Goal: Task Accomplishment & Management: Complete application form

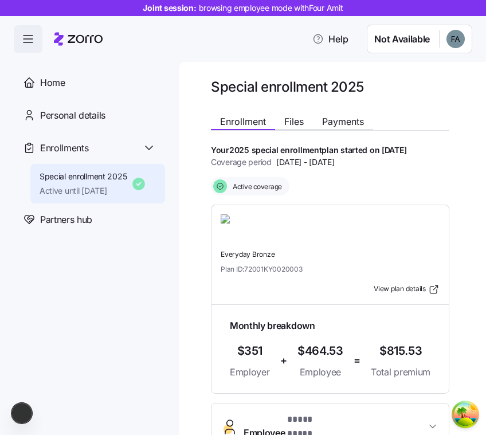
click at [93, 186] on span "Active until [DATE]" at bounding box center [84, 190] width 88 height 11
click at [111, 180] on span "Special enrollment 2025" at bounding box center [84, 176] width 88 height 11
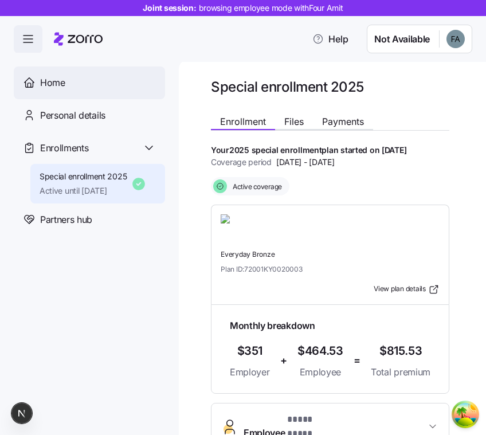
click at [114, 87] on div "Home" at bounding box center [98, 83] width 116 height 14
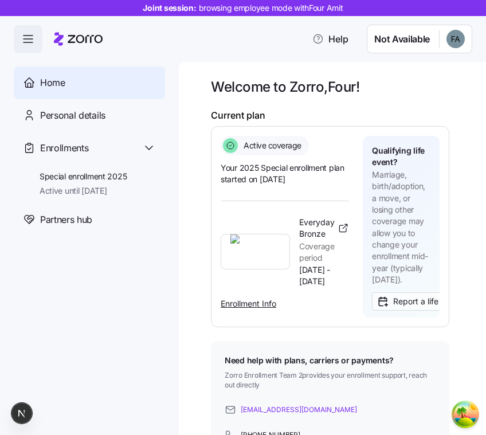
click at [129, 111] on div "Personal details" at bounding box center [98, 115] width 116 height 14
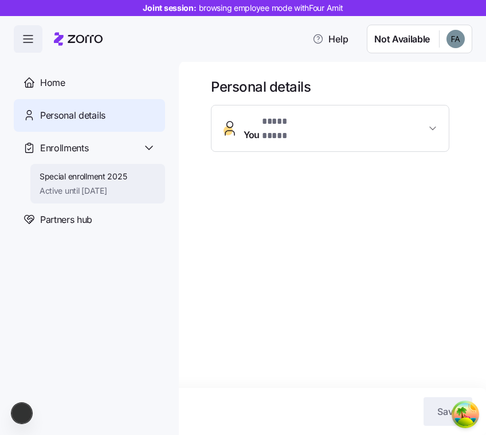
click at [146, 184] on div "Special enrollment 2025 Active until 12/31/2025" at bounding box center [97, 184] width 135 height 40
click at [78, 188] on span "Active until [DATE]" at bounding box center [84, 190] width 88 height 11
click at [130, 198] on div "Special enrollment 2025 Active until 12/31/2025" at bounding box center [97, 184] width 135 height 40
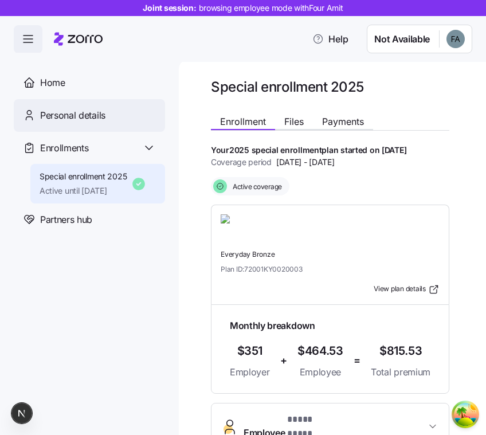
click at [88, 117] on span "Personal details" at bounding box center [72, 115] width 65 height 14
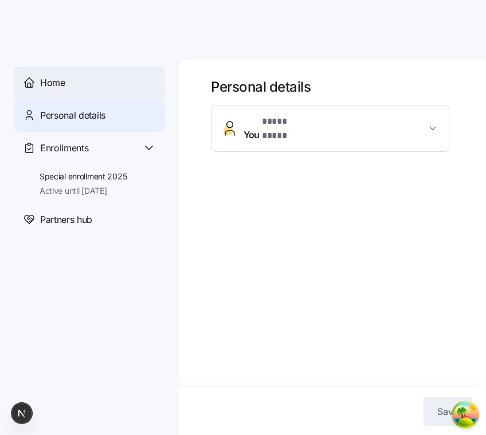
click at [109, 89] on div "Home" at bounding box center [98, 83] width 116 height 14
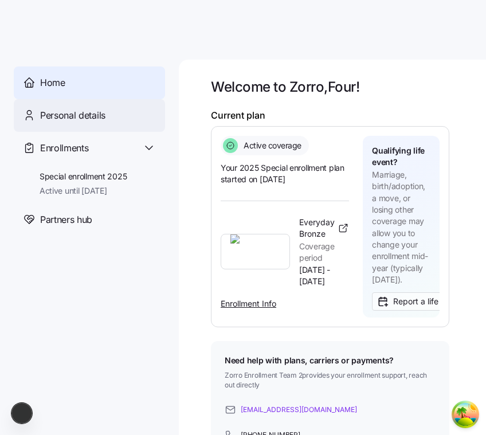
click at [122, 123] on div "Personal details" at bounding box center [89, 115] width 151 height 33
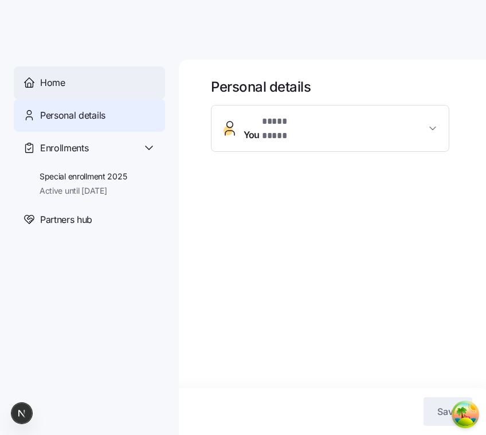
click at [59, 79] on span "Home" at bounding box center [52, 83] width 25 height 14
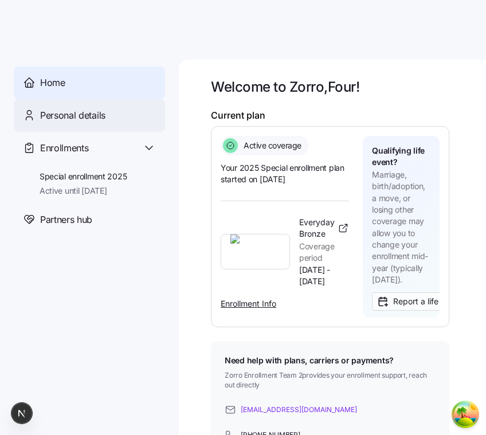
click at [135, 126] on div "Personal details" at bounding box center [89, 115] width 151 height 33
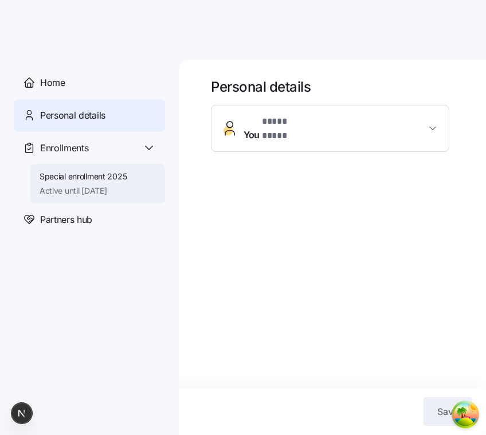
click at [126, 184] on div "Special enrollment 2025 Active until 12/31/2025" at bounding box center [84, 184] width 88 height 26
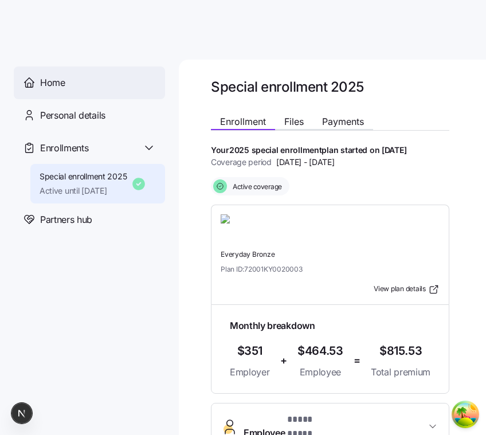
click at [90, 84] on div "Home" at bounding box center [98, 83] width 116 height 14
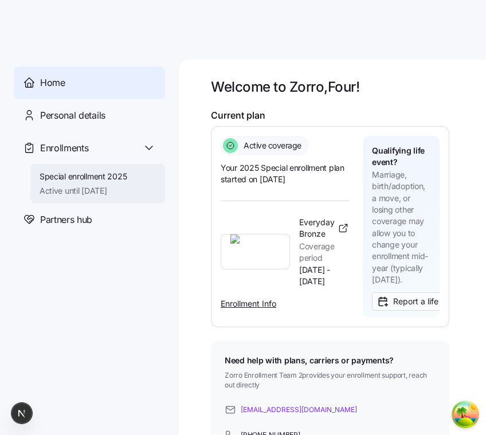
click at [81, 196] on span "Active until 12/31/2025" at bounding box center [84, 190] width 88 height 11
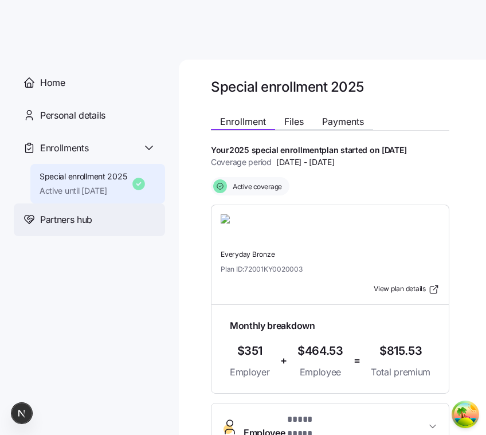
click at [80, 219] on span "Partners hub" at bounding box center [66, 220] width 52 height 14
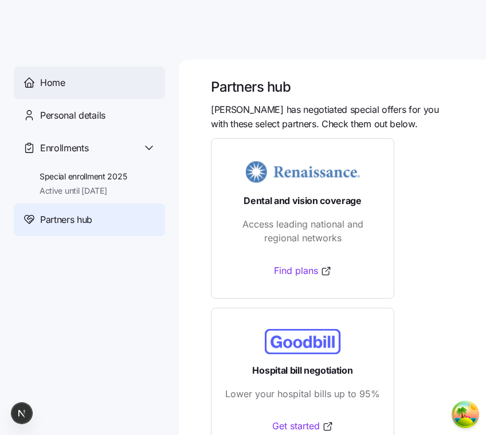
click at [82, 92] on div "Home" at bounding box center [89, 83] width 151 height 33
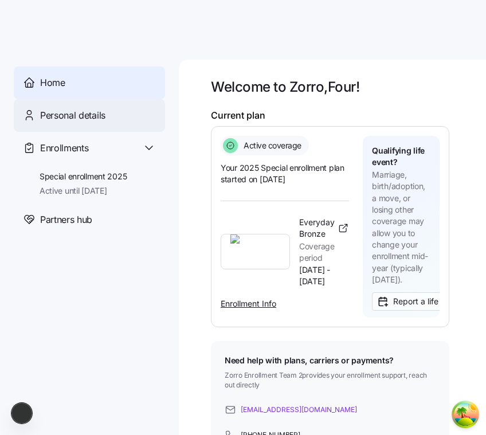
click at [97, 100] on div "Personal details" at bounding box center [89, 115] width 151 height 33
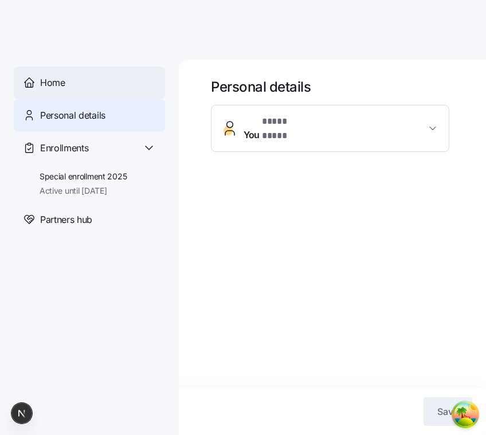
click at [145, 83] on div "Home" at bounding box center [98, 83] width 116 height 14
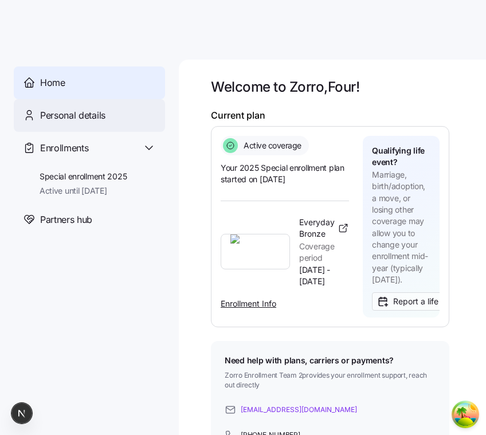
click at [145, 118] on div "Personal details" at bounding box center [98, 115] width 116 height 14
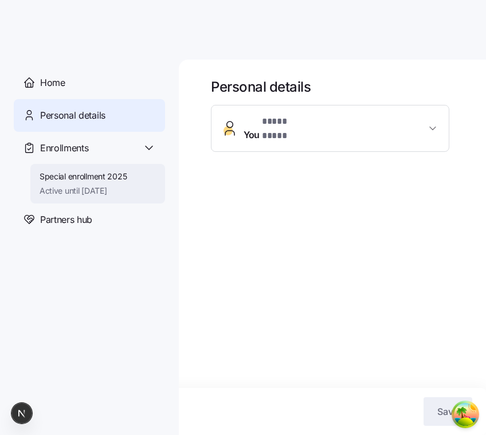
click at [102, 173] on span "Special enrollment 2025" at bounding box center [84, 176] width 88 height 11
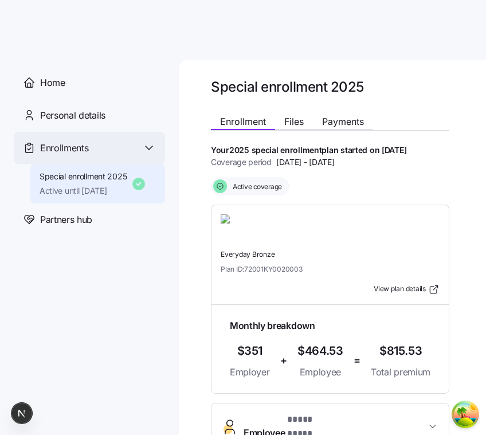
click at [81, 134] on div "Enrollments" at bounding box center [89, 148] width 151 height 33
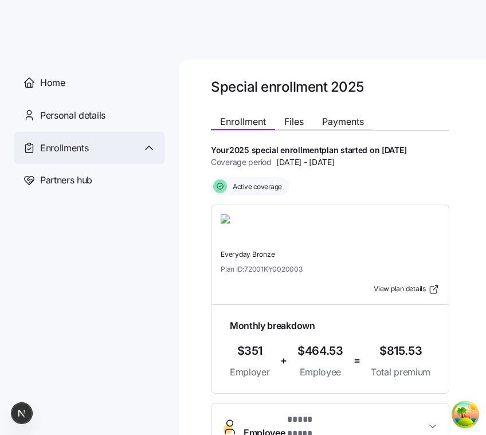
click at [69, 142] on span "Enrollments" at bounding box center [64, 148] width 48 height 14
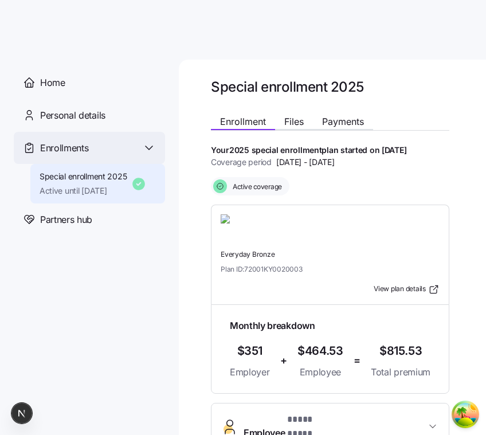
click at [71, 145] on span "Enrollments" at bounding box center [64, 148] width 48 height 14
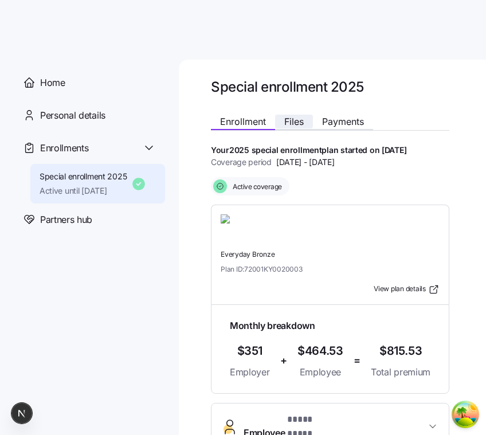
click at [292, 124] on span "Files" at bounding box center [295, 121] width 20 height 9
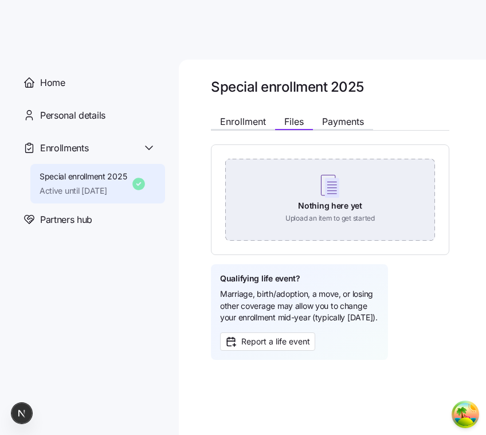
click at [318, 204] on div "Nothing here yet Upload an item to get started" at bounding box center [330, 199] width 210 height 80
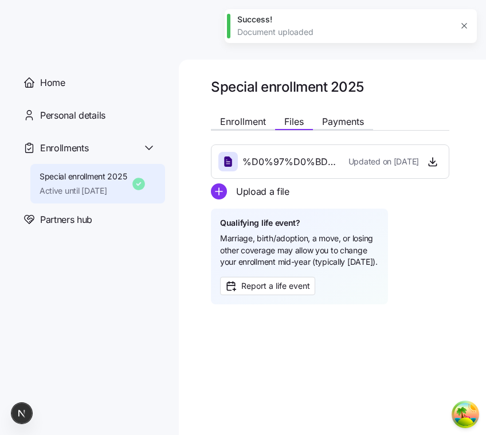
click at [221, 193] on icon "add icon" at bounding box center [219, 192] width 16 height 16
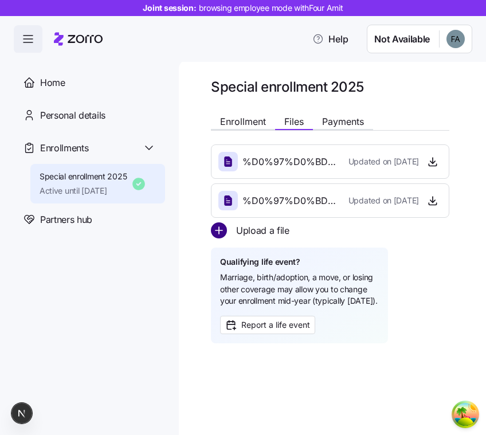
click at [224, 235] on circle "add icon" at bounding box center [219, 230] width 15 height 15
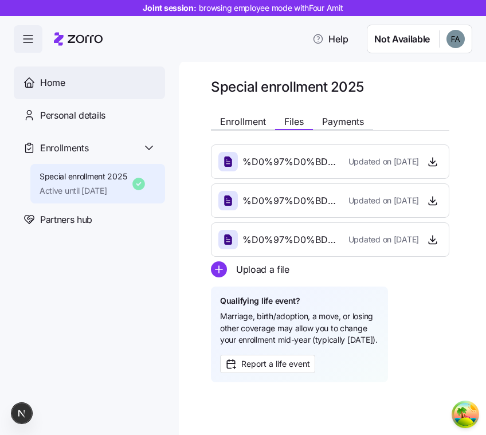
click at [79, 91] on div "Home" at bounding box center [89, 83] width 151 height 33
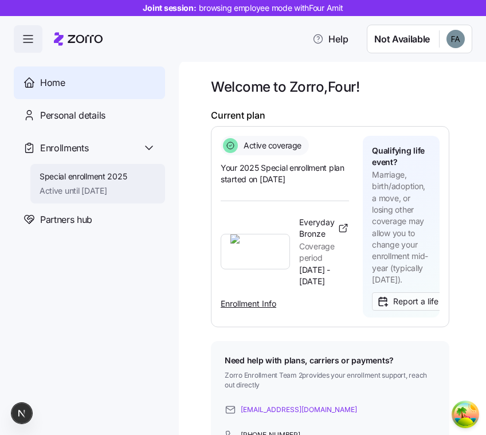
click at [121, 177] on span "Special enrollment 2025" at bounding box center [84, 176] width 88 height 11
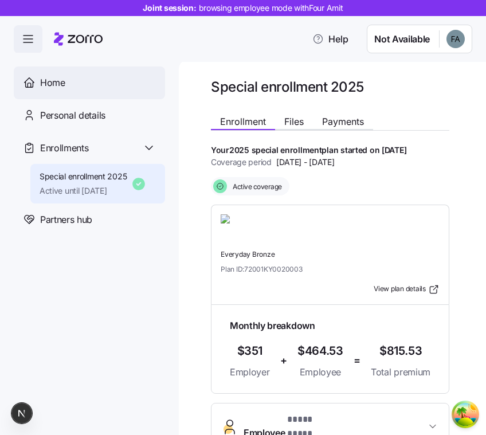
click at [71, 94] on div "Home" at bounding box center [89, 83] width 151 height 33
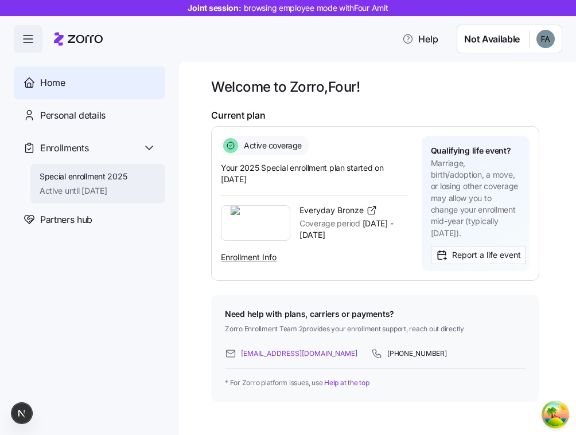
click at [77, 172] on span "Special enrollment 2025" at bounding box center [84, 176] width 88 height 11
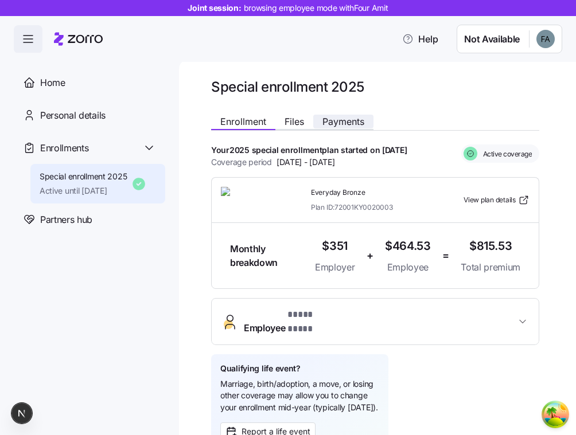
click at [334, 117] on span "Payments" at bounding box center [343, 121] width 42 height 9
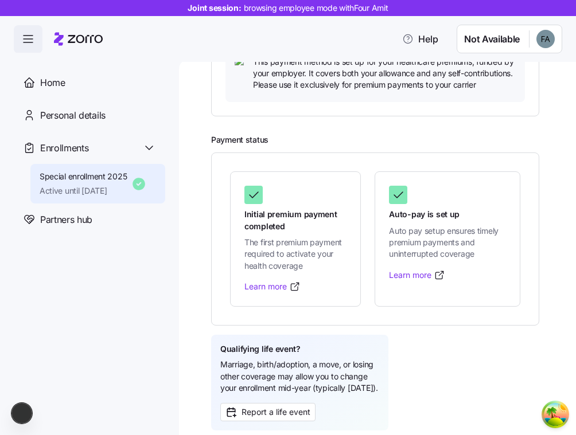
scroll to position [412, 0]
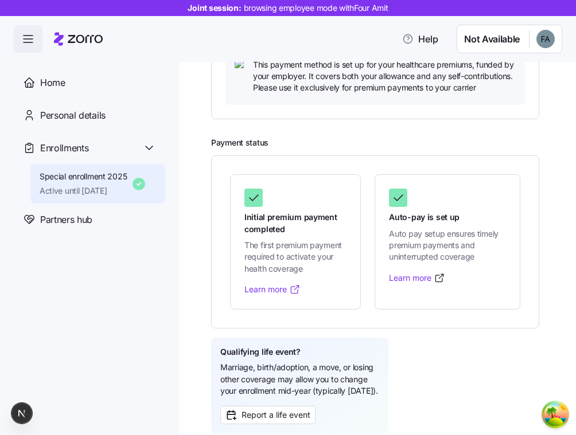
click at [286, 295] on link "Learn more" at bounding box center [272, 289] width 56 height 11
click at [402, 284] on link "Learn more" at bounding box center [417, 277] width 56 height 11
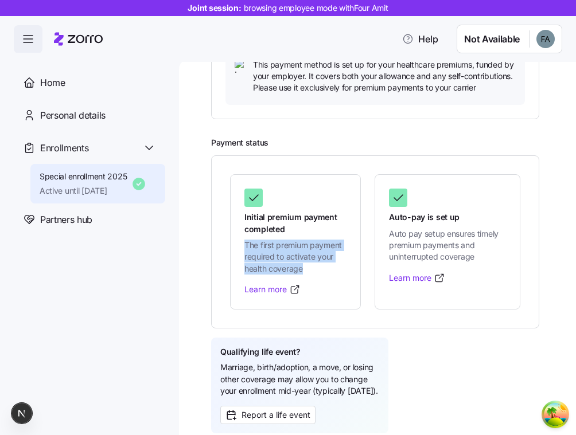
drag, startPoint x: 305, startPoint y: 286, endPoint x: 248, endPoint y: 249, distance: 67.6
click at [248, 249] on div "Initial premium payment completed The first premium payment required to activat…" at bounding box center [295, 231] width 102 height 85
copy span "The first premium payment required to activate your health coverage"
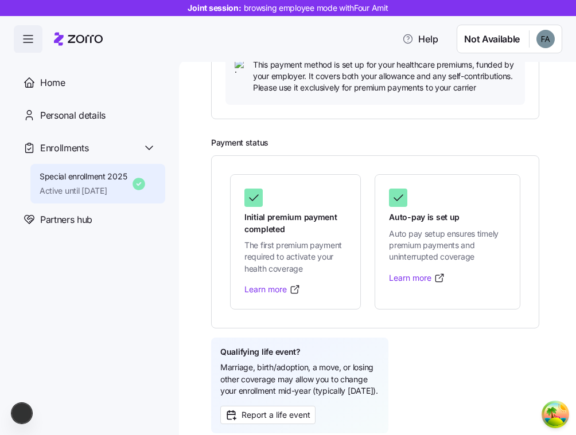
click at [366, 149] on h2 "Payment status" at bounding box center [375, 143] width 328 height 11
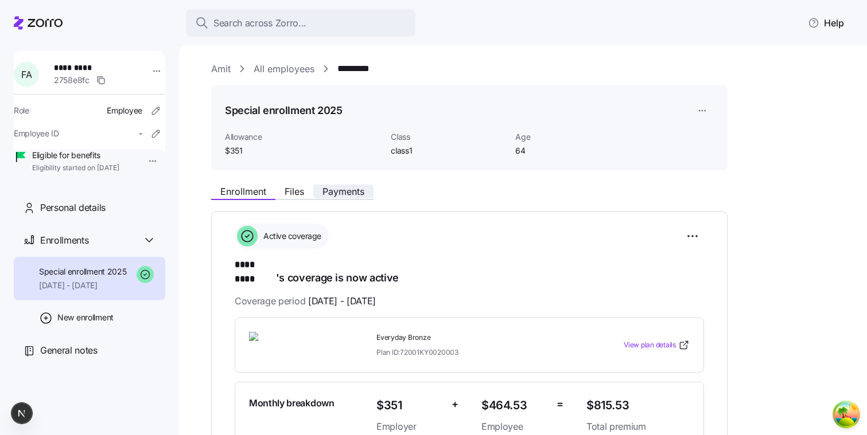
click at [323, 196] on span "Payments" at bounding box center [343, 191] width 42 height 9
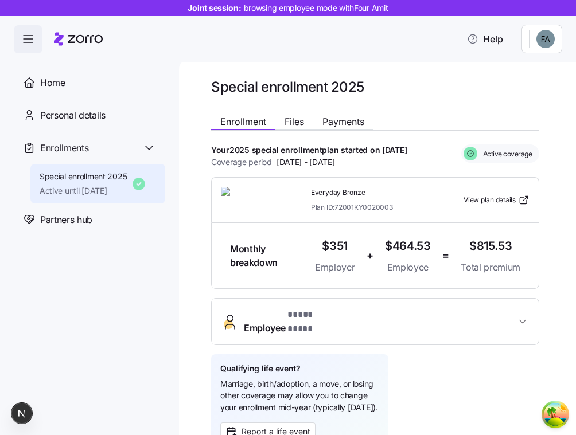
drag, startPoint x: 485, startPoint y: 39, endPoint x: 449, endPoint y: 76, distance: 51.5
click at [449, 76] on div "**********" at bounding box center [288, 214] width 576 height 429
click at [449, 76] on div "**********" at bounding box center [377, 248] width 397 height 376
click at [542, 45] on html "**********" at bounding box center [288, 214] width 576 height 429
click at [465, 53] on html "**********" at bounding box center [288, 214] width 576 height 429
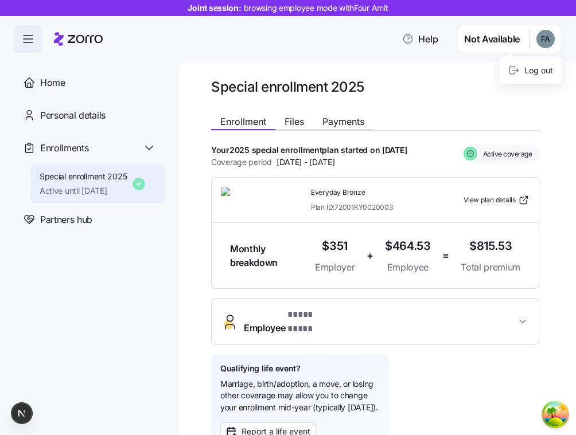
click at [474, 49] on html "**********" at bounding box center [288, 214] width 576 height 429
click at [427, 65] on html "**********" at bounding box center [288, 214] width 576 height 429
click at [416, 44] on span "Help" at bounding box center [420, 39] width 36 height 14
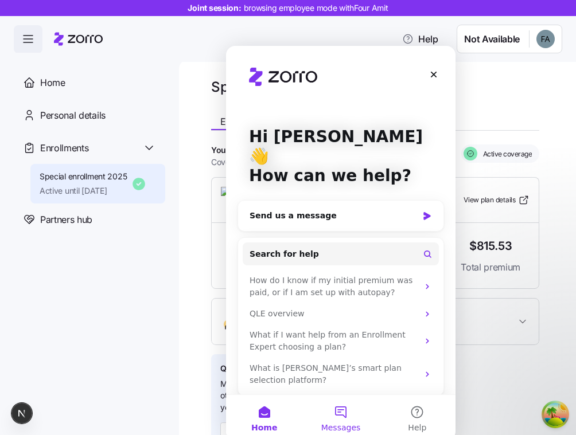
click at [329, 416] on button "Messages" at bounding box center [340, 418] width 76 height 46
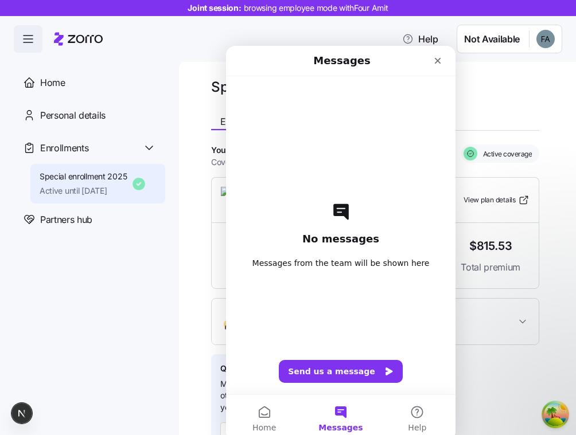
click at [338, 391] on div "No messages Messages from the team will be shown here Send us a message" at bounding box center [340, 235] width 189 height 318
click at [342, 371] on button "Send us a message" at bounding box center [341, 371] width 124 height 23
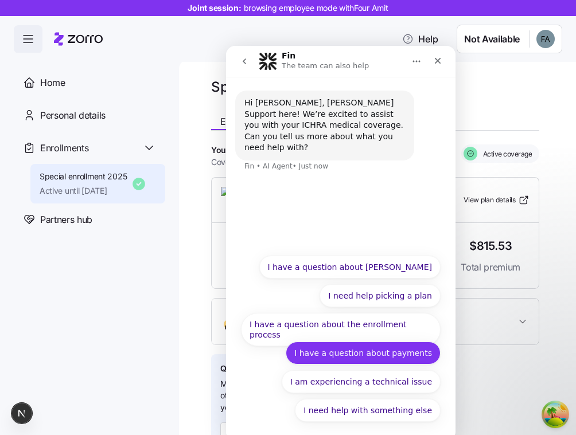
click at [377, 351] on button "I have a question about payments" at bounding box center [363, 353] width 155 height 23
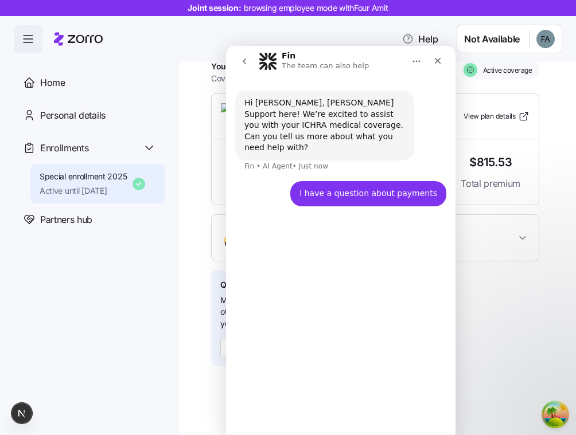
scroll to position [85, 0]
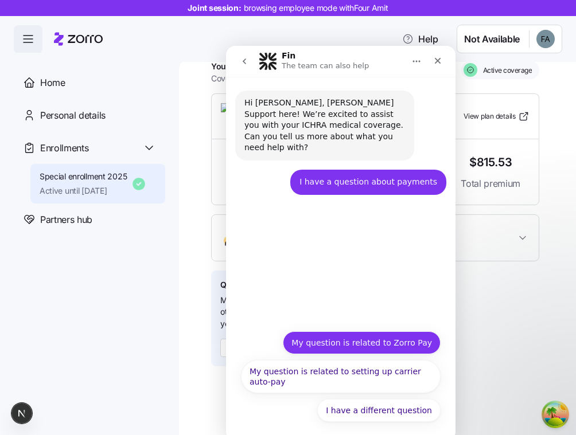
click at [382, 335] on button "My question is related to Zorro Pay" at bounding box center [362, 343] width 158 height 23
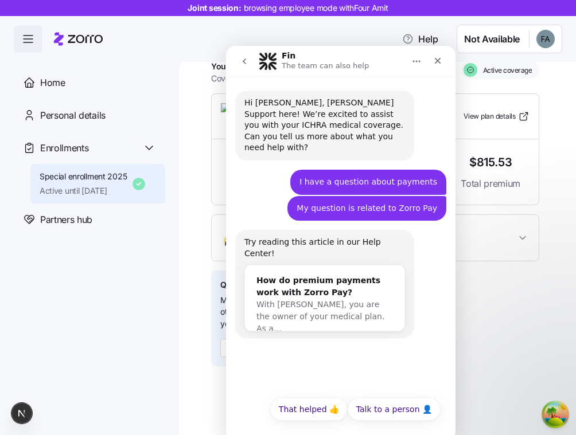
click at [422, 59] on button "Home" at bounding box center [417, 61] width 22 height 22
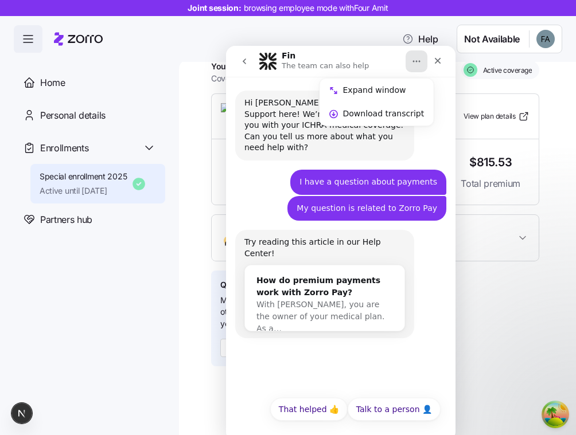
click at [421, 59] on button "Home" at bounding box center [417, 61] width 22 height 22
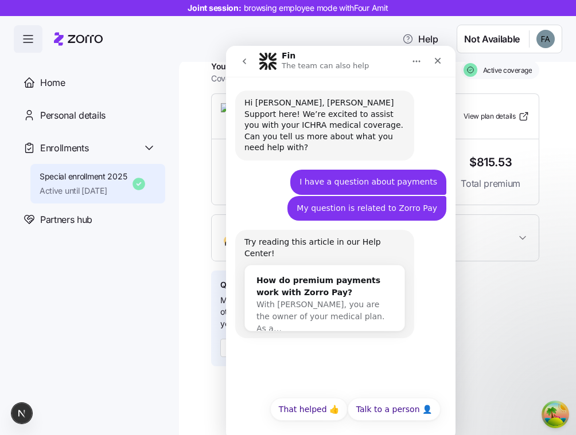
click at [451, 57] on nav "Fin The team can also help" at bounding box center [340, 61] width 229 height 31
click at [423, 57] on button "Home" at bounding box center [417, 61] width 22 height 22
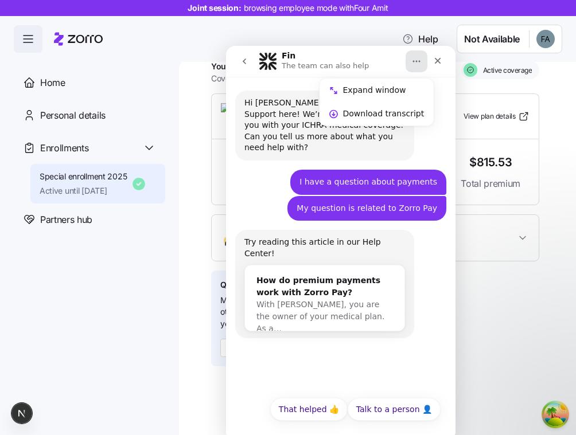
click at [419, 57] on icon "Home" at bounding box center [416, 61] width 9 height 9
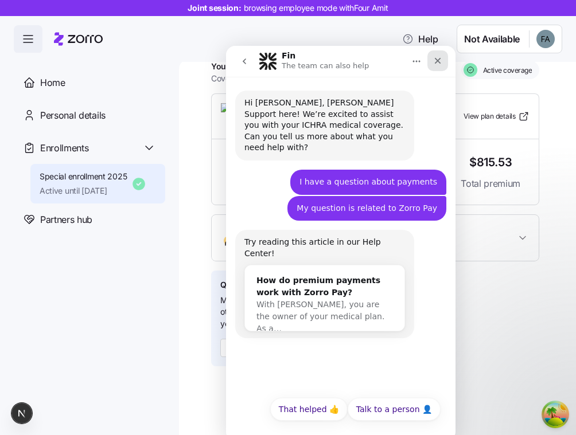
click at [439, 60] on icon "Close" at bounding box center [437, 60] width 9 height 9
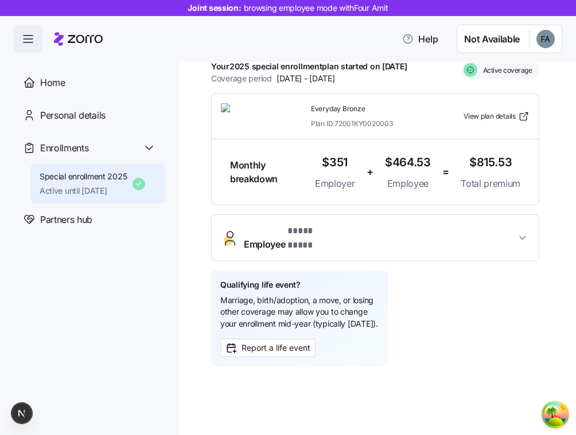
scroll to position [0, 0]
click at [34, 37] on icon "button" at bounding box center [28, 39] width 14 height 14
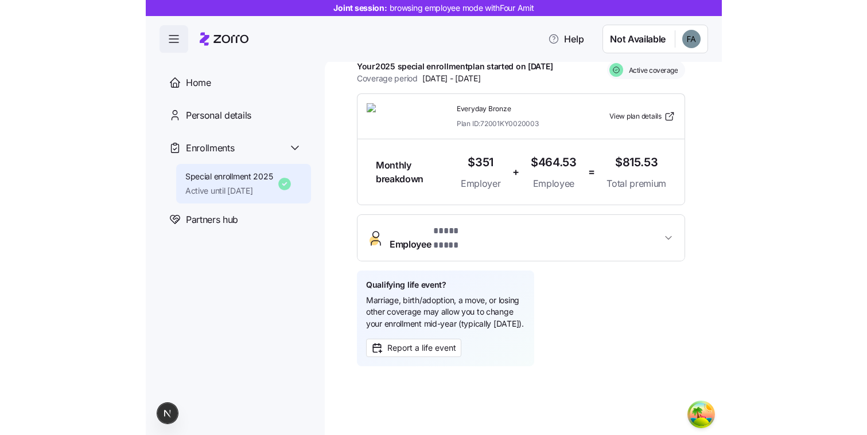
scroll to position [11, 0]
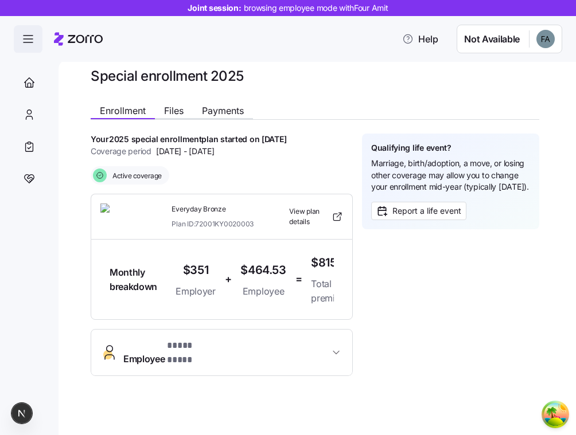
click at [34, 37] on icon "button" at bounding box center [28, 39] width 14 height 14
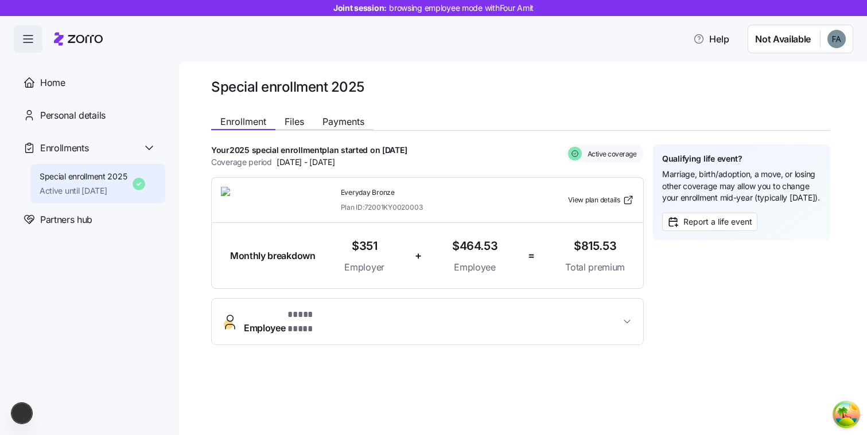
scroll to position [0, 0]
click at [36, 43] on span "button" at bounding box center [28, 40] width 28 height 28
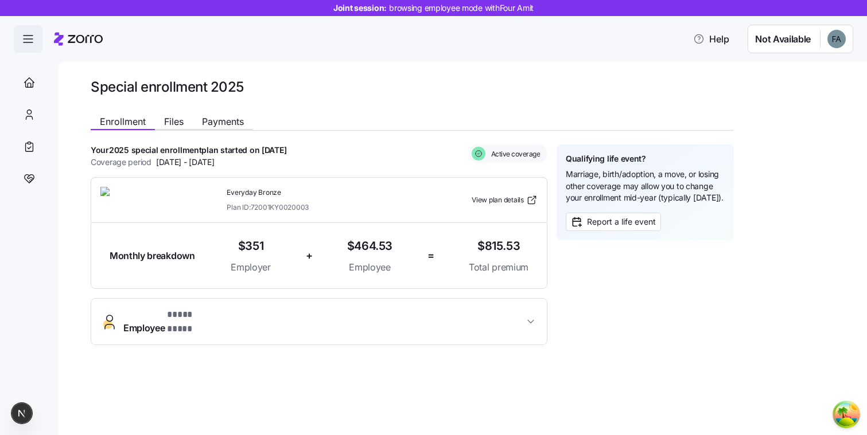
click at [36, 43] on span "button" at bounding box center [28, 40] width 28 height 28
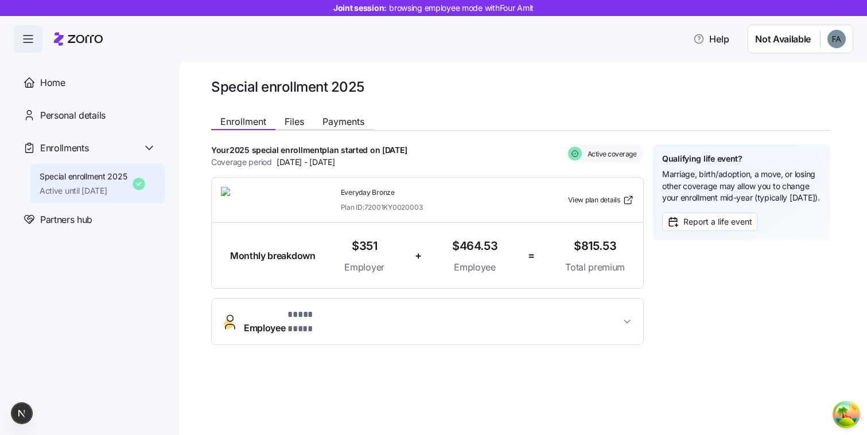
click at [34, 57] on nav "Home Personal details Enrollments Special enrollment 2025 Active until 12/31/20…" at bounding box center [89, 244] width 179 height 383
click at [29, 31] on span "button" at bounding box center [28, 40] width 28 height 28
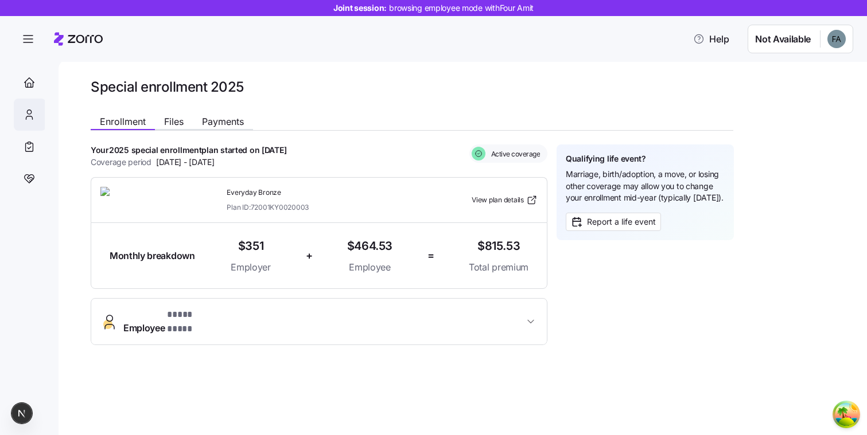
click at [33, 103] on div "Personal details" at bounding box center [30, 115] width 32 height 32
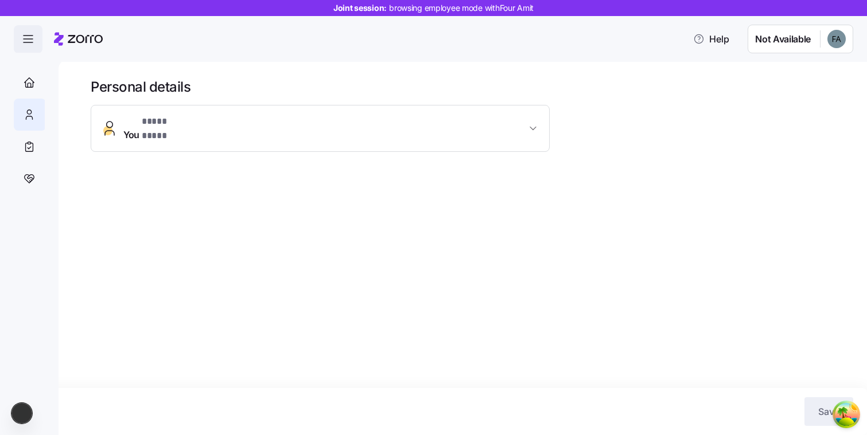
click at [33, 39] on icon "button" at bounding box center [28, 39] width 14 height 14
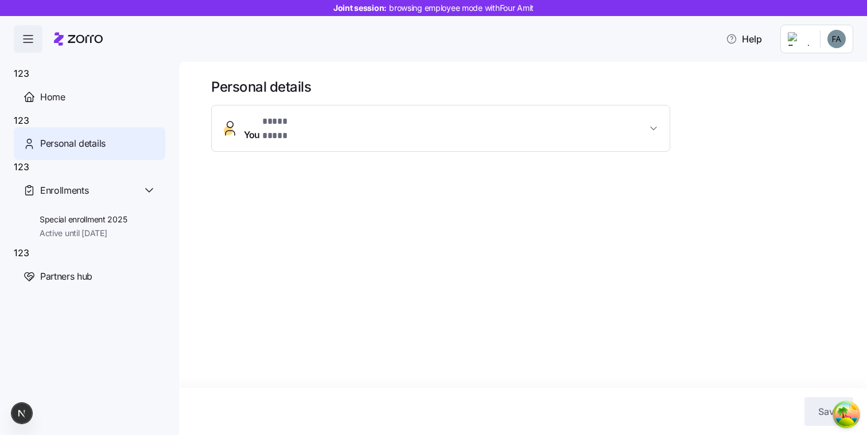
click at [37, 36] on span "button" at bounding box center [28, 40] width 28 height 28
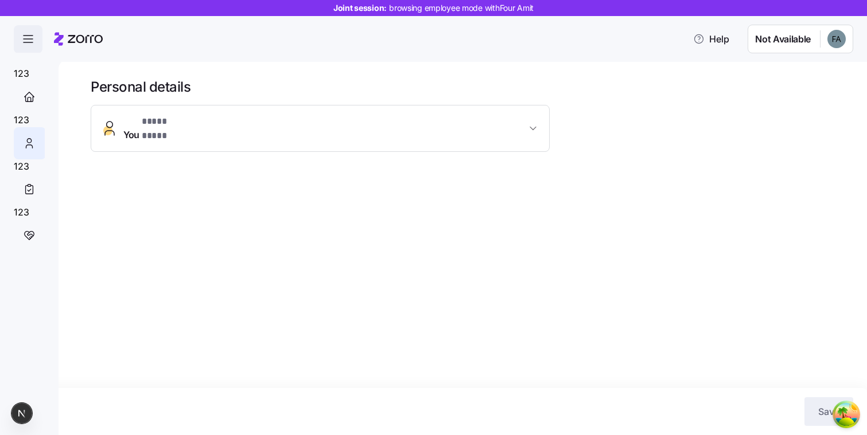
click at [37, 36] on span "button" at bounding box center [28, 40] width 28 height 28
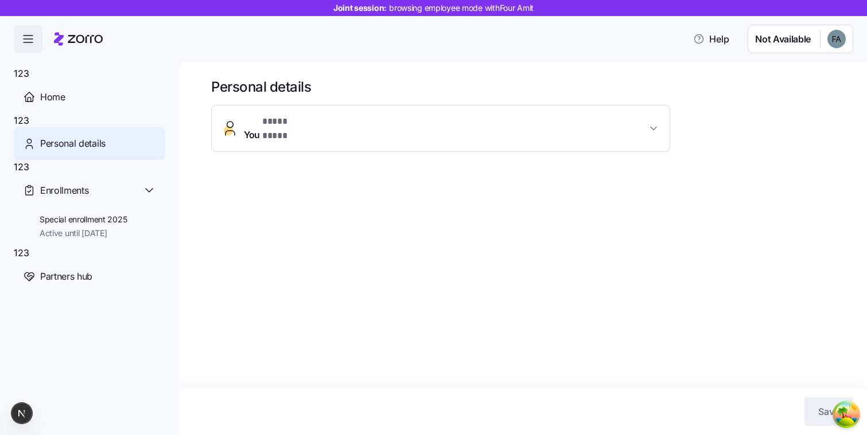
click at [37, 36] on span "button" at bounding box center [28, 40] width 28 height 28
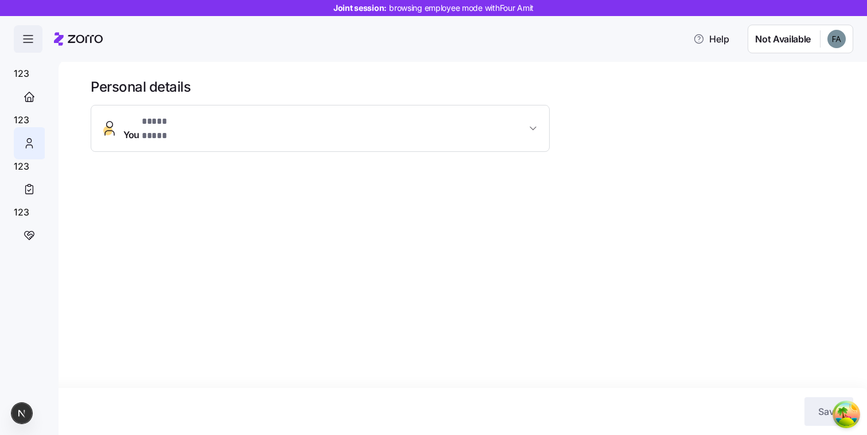
click at [37, 36] on span "button" at bounding box center [28, 40] width 28 height 28
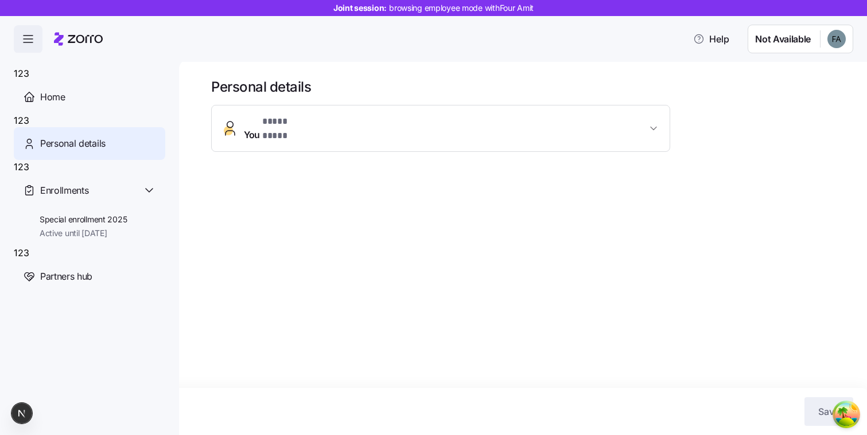
click at [37, 36] on span "button" at bounding box center [28, 40] width 28 height 28
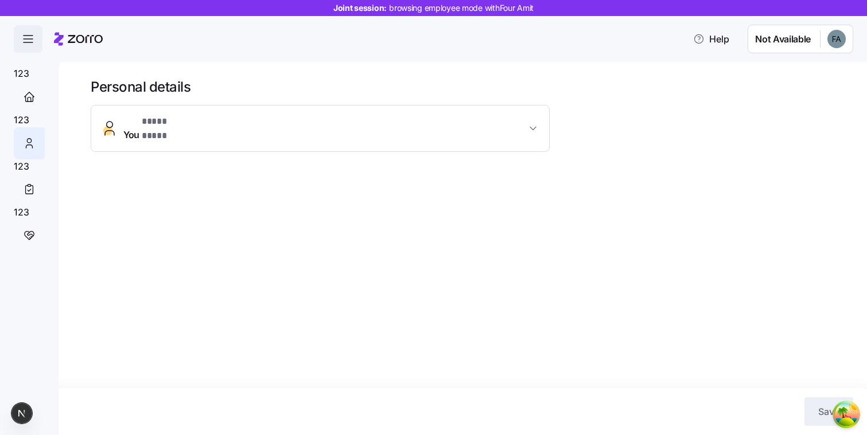
click at [22, 43] on icon "button" at bounding box center [28, 39] width 14 height 14
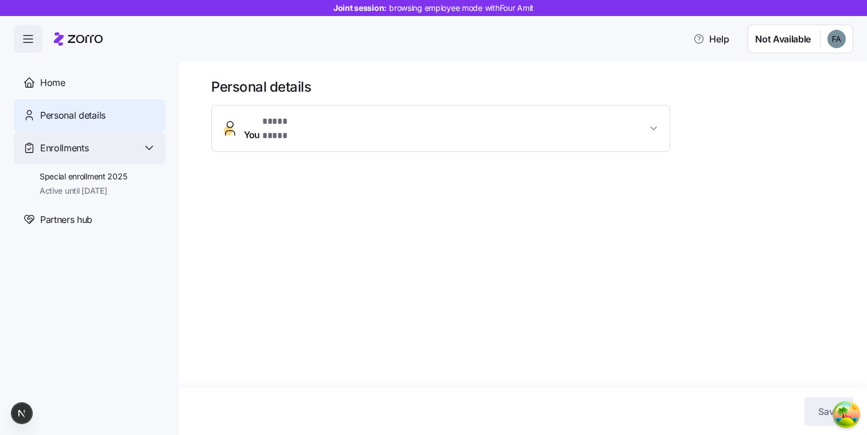
click at [144, 147] on icon at bounding box center [149, 148] width 14 height 14
click at [150, 145] on icon at bounding box center [149, 148] width 14 height 14
click at [772, 36] on html "**********" at bounding box center [433, 214] width 867 height 429
click at [833, 40] on html "**********" at bounding box center [433, 214] width 867 height 429
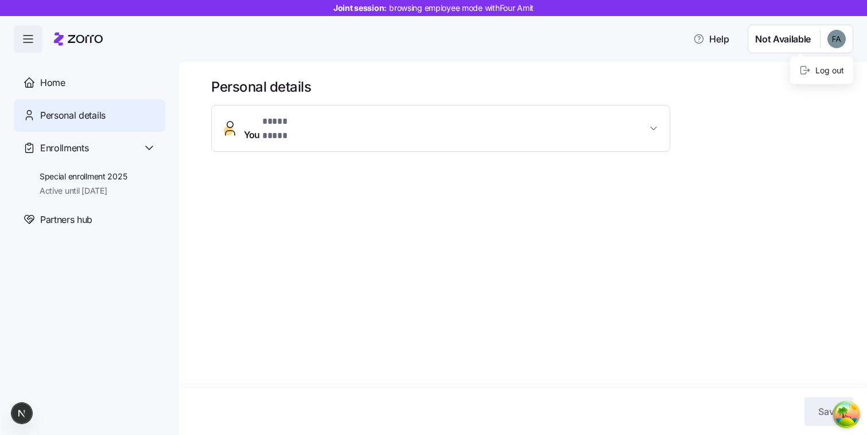
click at [555, 97] on html "**********" at bounding box center [433, 214] width 867 height 429
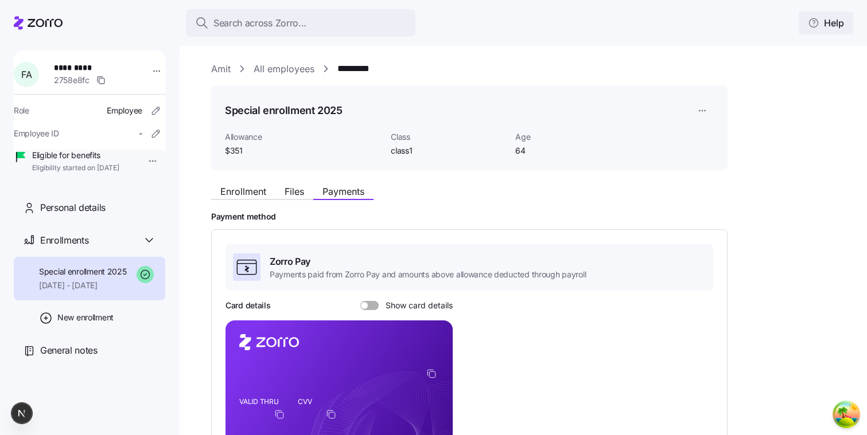
click at [821, 28] on span "Help" at bounding box center [826, 23] width 36 height 14
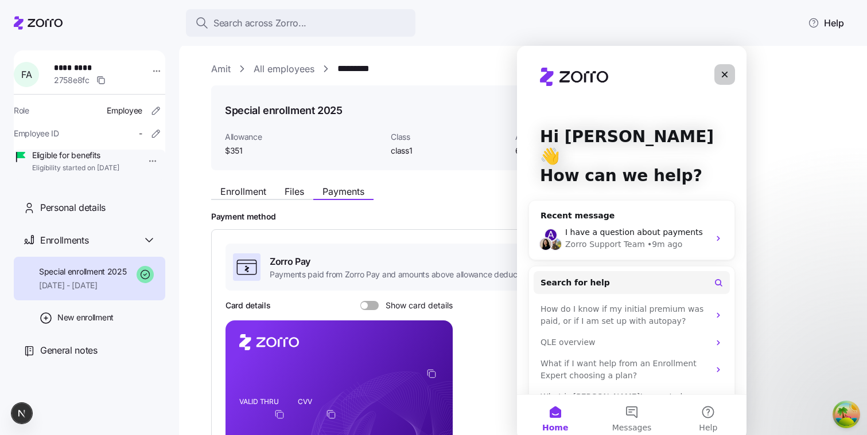
click at [726, 71] on icon "Close" at bounding box center [724, 74] width 9 height 9
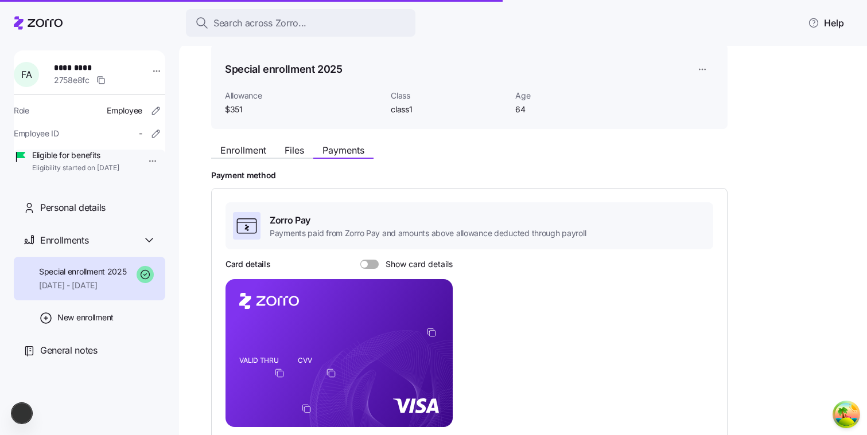
scroll to position [44, 0]
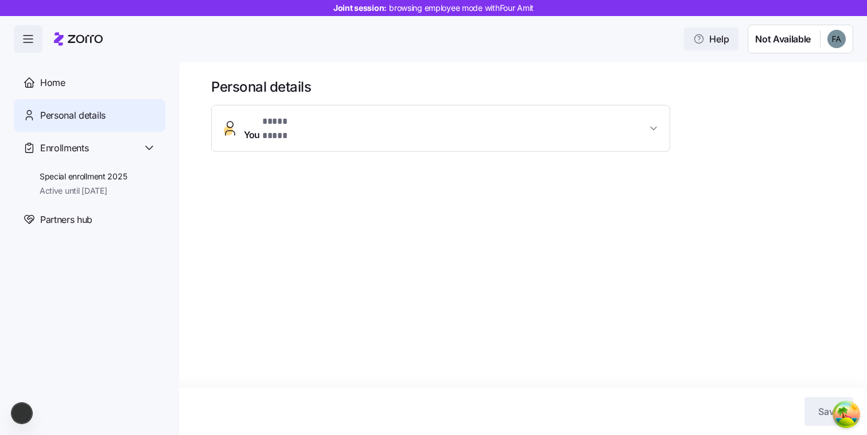
click at [698, 41] on icon "button" at bounding box center [698, 38] width 11 height 11
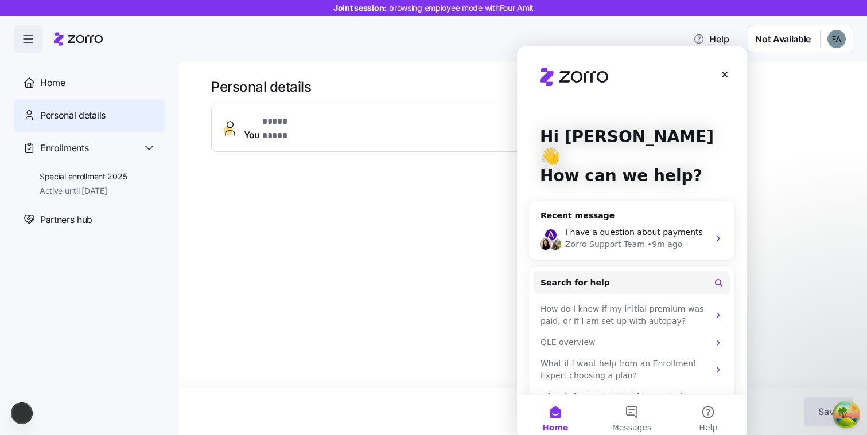
click at [469, 57] on div "Help Not Available" at bounding box center [433, 39] width 867 height 46
click at [728, 76] on icon "Close" at bounding box center [724, 74] width 9 height 9
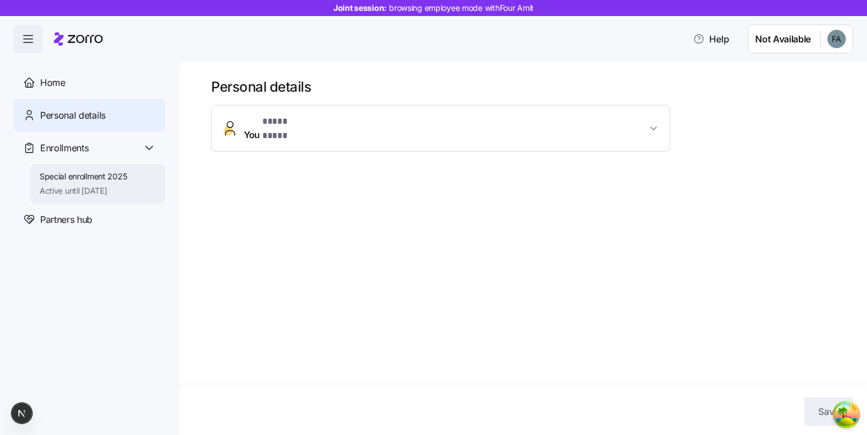
click at [109, 178] on span "Special enrollment 2025" at bounding box center [84, 176] width 88 height 11
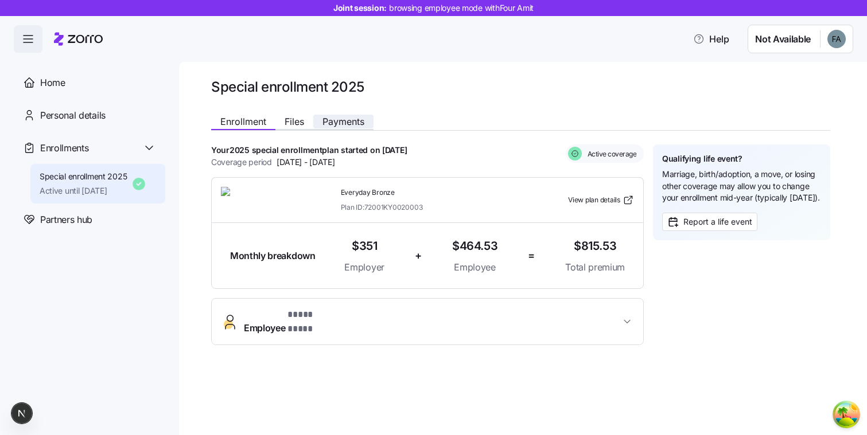
click at [334, 124] on span "Payments" at bounding box center [343, 121] width 42 height 9
click at [329, 115] on button "Payments" at bounding box center [343, 122] width 60 height 14
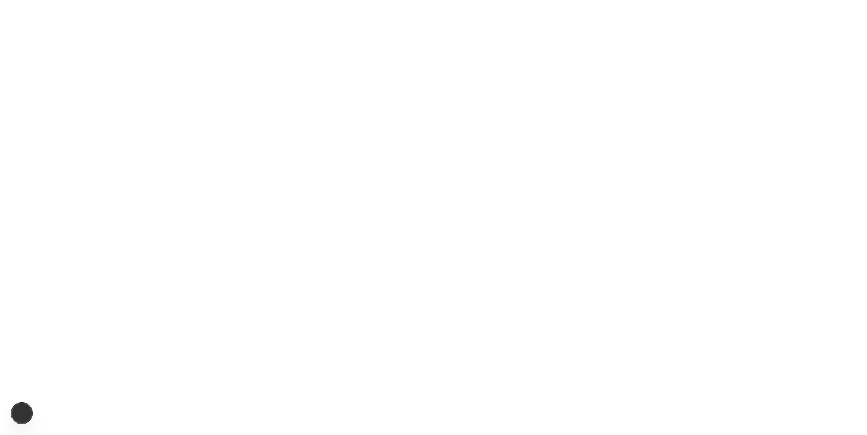
click at [229, 0] on html at bounding box center [433, 0] width 867 height 0
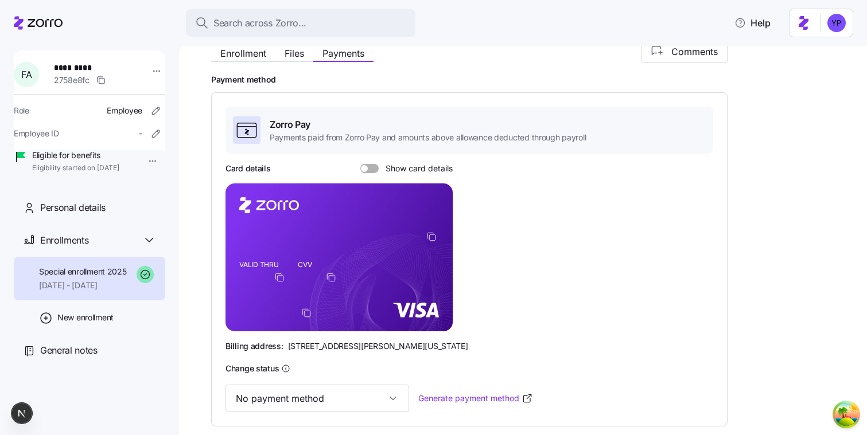
scroll to position [142, 0]
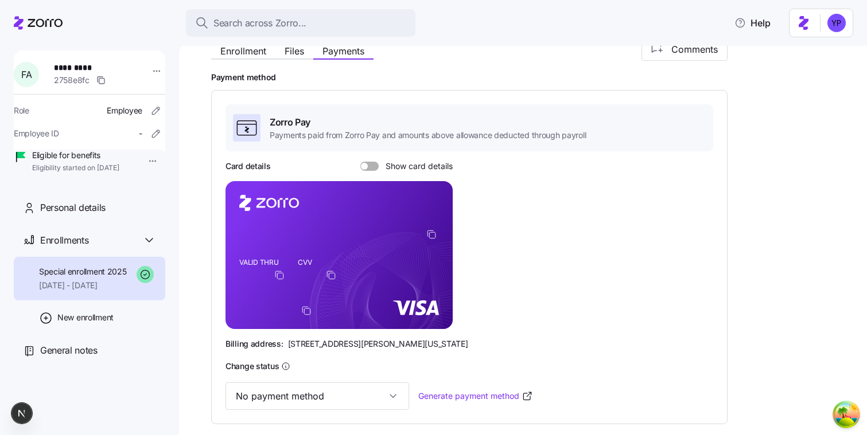
click at [375, 166] on span at bounding box center [373, 166] width 11 height 9
click at [360, 162] on input "Show card details" at bounding box center [360, 162] width 0 height 0
click at [375, 166] on span at bounding box center [374, 166] width 7 height 7
click at [360, 162] on input "Show card details" at bounding box center [360, 162] width 0 height 0
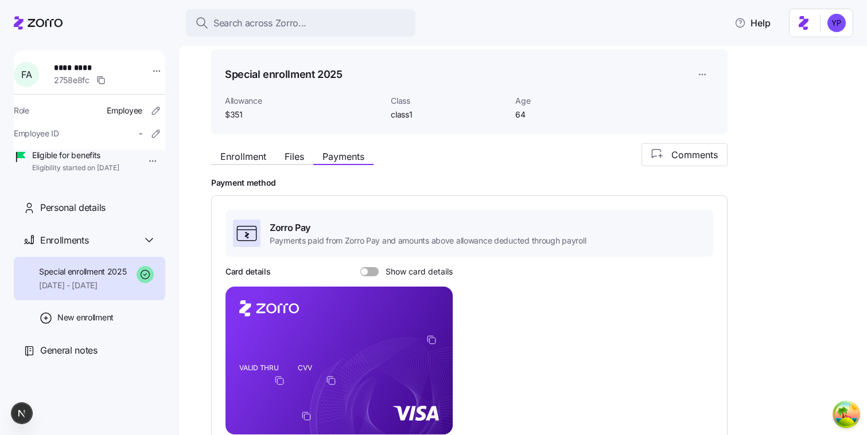
scroll to position [34, 0]
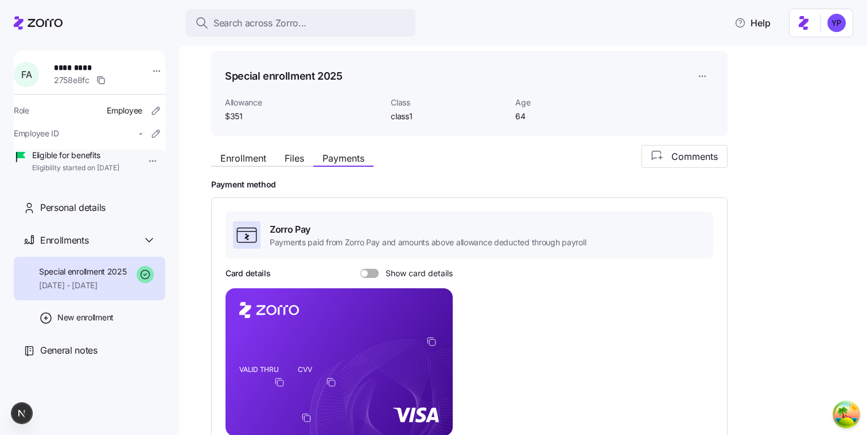
click at [376, 276] on span at bounding box center [373, 273] width 11 height 9
click at [360, 269] on input "Show card details" at bounding box center [360, 269] width 0 height 0
click at [376, 276] on div at bounding box center [369, 273] width 18 height 9
click at [360, 269] on input "Show card details" at bounding box center [360, 269] width 0 height 0
click at [376, 276] on span at bounding box center [373, 273] width 11 height 9
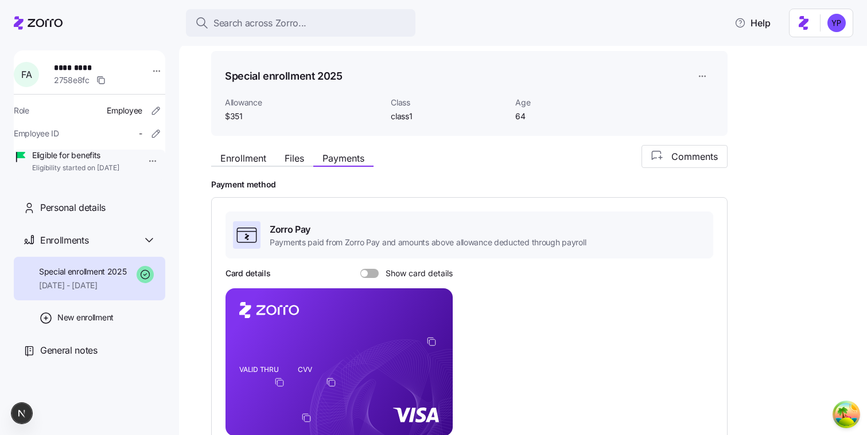
click at [360, 269] on input "Show card details" at bounding box center [360, 269] width 0 height 0
click at [376, 276] on div at bounding box center [369, 273] width 18 height 9
click at [360, 269] on input "Show card details" at bounding box center [360, 269] width 0 height 0
click at [329, 381] on icon "copy-to-clipboard" at bounding box center [332, 383] width 6 height 6
click at [373, 280] on div "Card details Show card details VALID THRU CVV Billing address: 810 Sharon Drive…" at bounding box center [469, 362] width 488 height 189
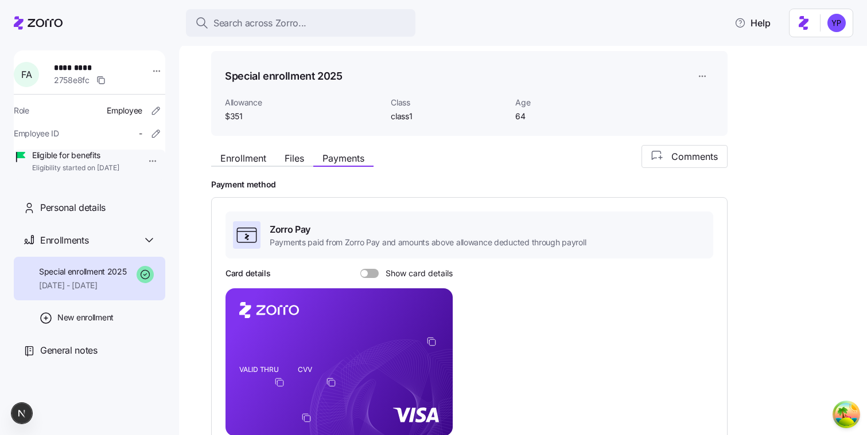
click at [372, 279] on div "Card details Show card details VALID THRU CVV Billing address: 810 Sharon Drive…" at bounding box center [469, 362] width 488 height 189
click at [372, 276] on span at bounding box center [373, 273] width 11 height 9
click at [360, 269] on input "Show card details" at bounding box center [360, 269] width 0 height 0
click at [372, 276] on span at bounding box center [374, 273] width 7 height 7
click at [360, 269] on input "Show card details" at bounding box center [360, 269] width 0 height 0
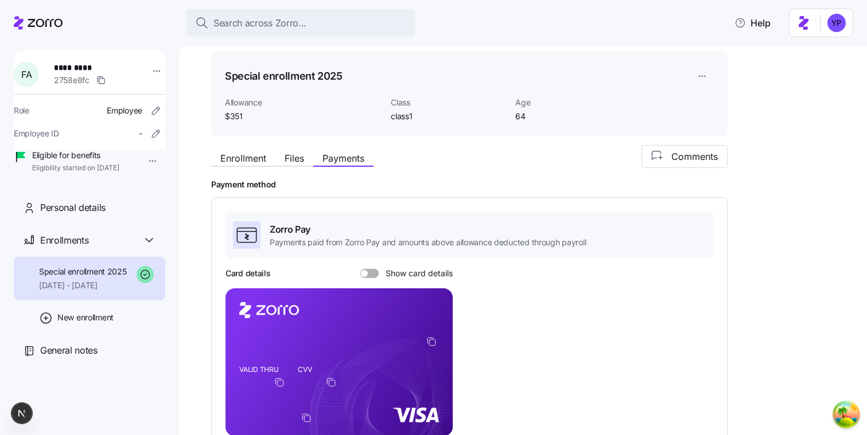
click at [372, 276] on span at bounding box center [373, 273] width 11 height 9
click at [360, 269] on input "Show card details" at bounding box center [360, 269] width 0 height 0
click at [372, 276] on span at bounding box center [374, 273] width 7 height 7
click at [360, 269] on input "Show card details" at bounding box center [360, 269] width 0 height 0
click at [372, 276] on span at bounding box center [373, 273] width 11 height 9
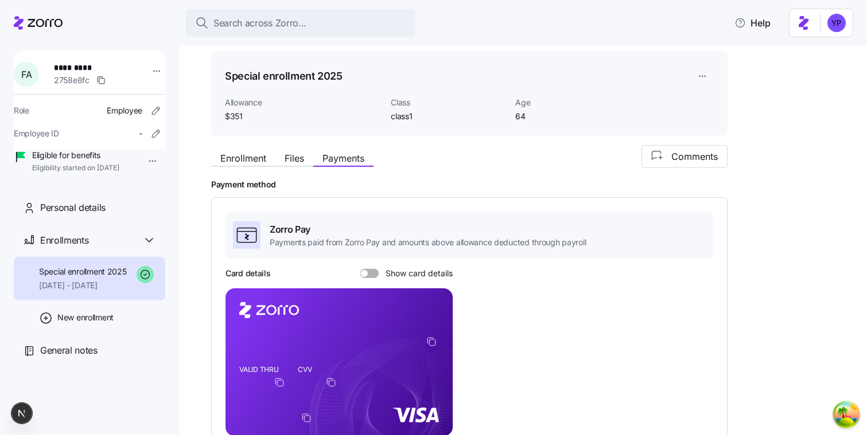
click at [360, 269] on input "Show card details" at bounding box center [360, 269] width 0 height 0
click at [372, 276] on span at bounding box center [374, 273] width 7 height 7
click at [360, 269] on input "Show card details" at bounding box center [360, 269] width 0 height 0
click at [372, 276] on span at bounding box center [373, 273] width 11 height 9
click at [360, 269] on input "Show card details" at bounding box center [360, 269] width 0 height 0
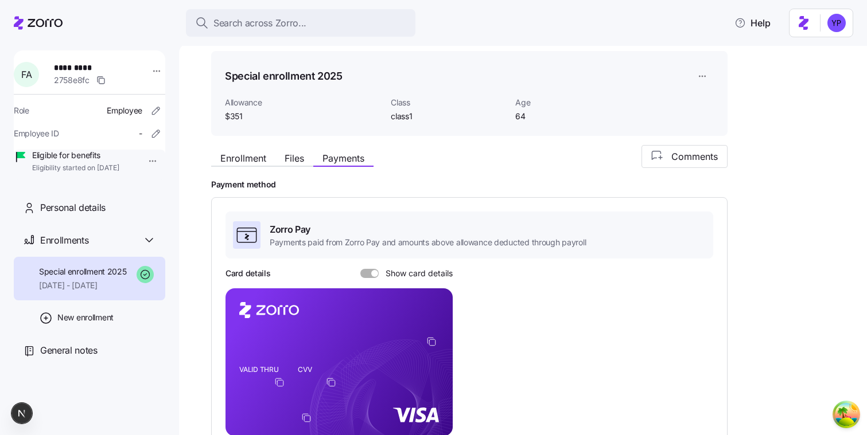
click at [372, 276] on span at bounding box center [365, 273] width 11 height 9
click at [360, 269] on input "Show card details" at bounding box center [360, 269] width 0 height 0
click at [368, 276] on span at bounding box center [373, 273] width 11 height 9
click at [360, 269] on input "Show card details" at bounding box center [360, 269] width 0 height 0
click at [368, 276] on span at bounding box center [365, 273] width 11 height 9
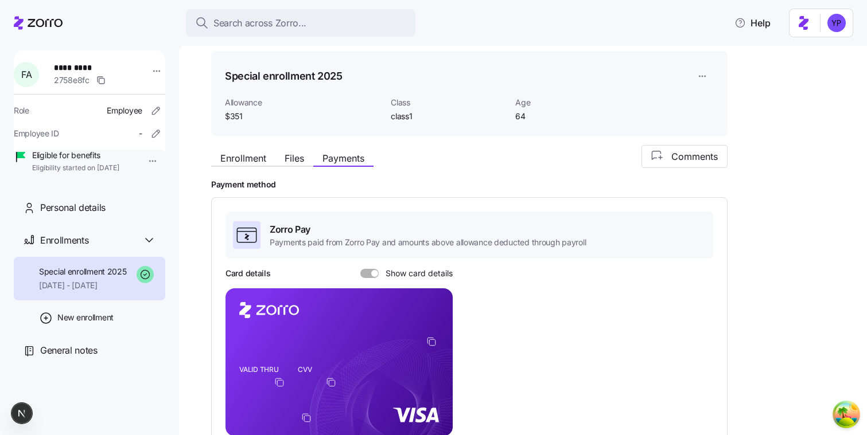
click at [360, 269] on input "Show card details" at bounding box center [360, 269] width 0 height 0
click at [367, 268] on div "Card details Show card details" at bounding box center [338, 273] width 227 height 11
click at [368, 275] on span at bounding box center [373, 273] width 11 height 9
click at [360, 269] on input "Show card details" at bounding box center [360, 269] width 0 height 0
click at [367, 275] on span at bounding box center [365, 273] width 11 height 9
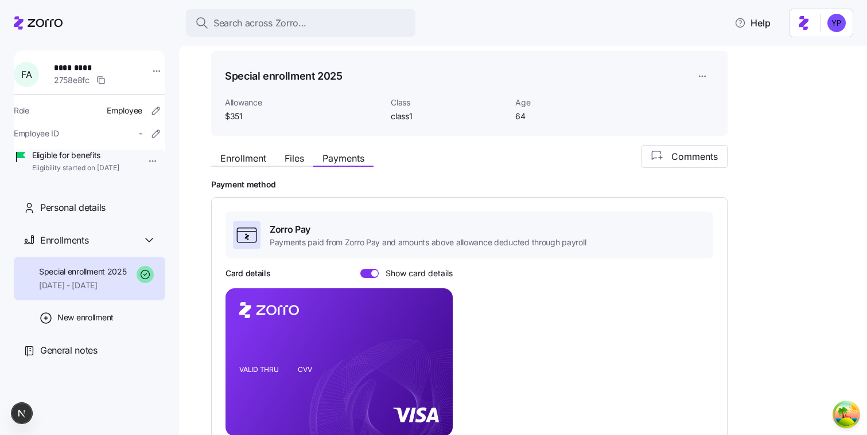
click at [360, 269] on input "Show card details" at bounding box center [360, 269] width 0 height 0
click at [119, 329] on div "New enrollment" at bounding box center [89, 318] width 151 height 34
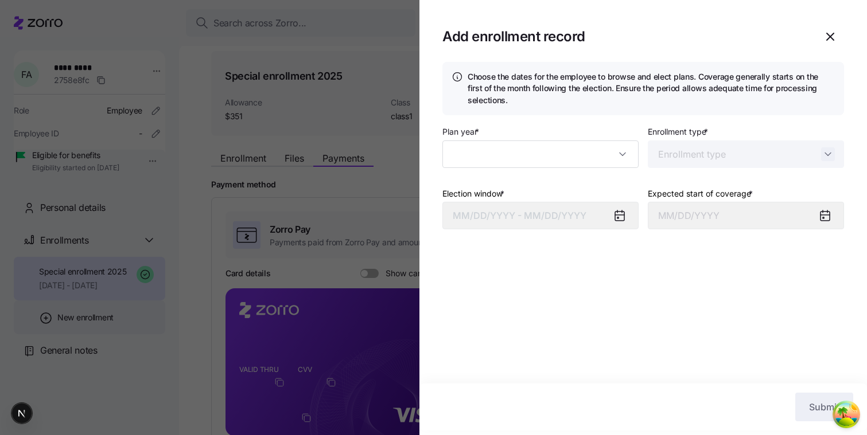
type input "2025"
type input "Special"
type input "November 1, 2025"
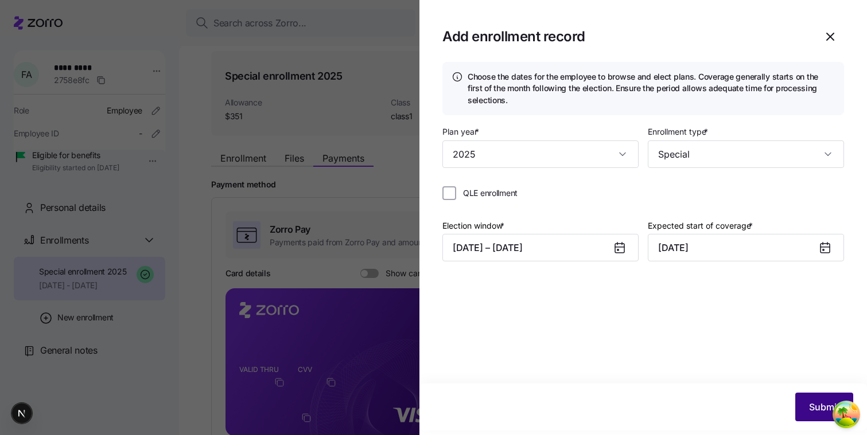
click at [807, 408] on button "Submit" at bounding box center [824, 407] width 58 height 29
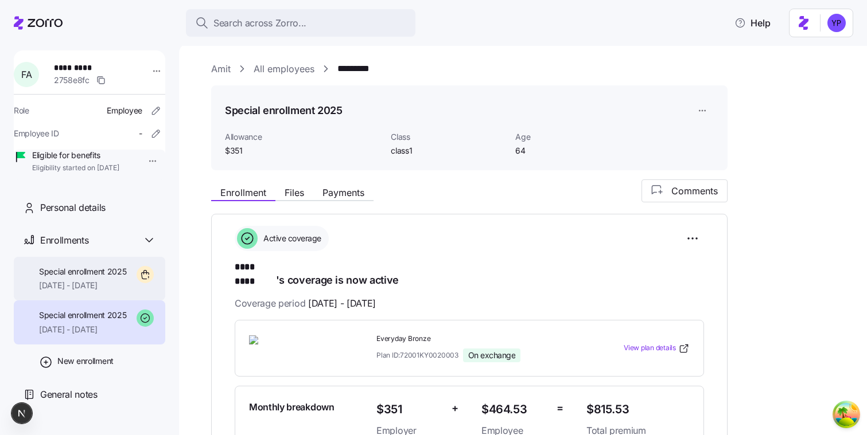
click at [85, 291] on span "11/01/2025 - 12/31/2025" at bounding box center [83, 285] width 88 height 11
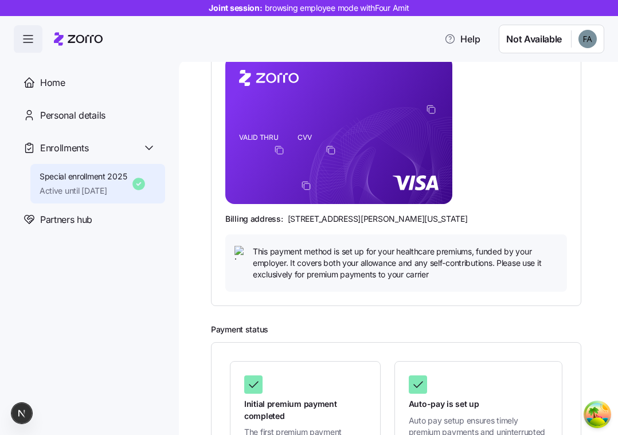
scroll to position [215, 0]
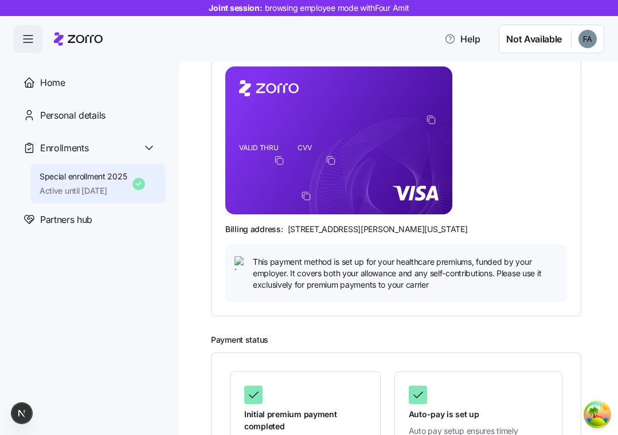
click at [305, 279] on span "This payment method is set up for your healthcare premiums, funded by your empl…" at bounding box center [405, 273] width 305 height 35
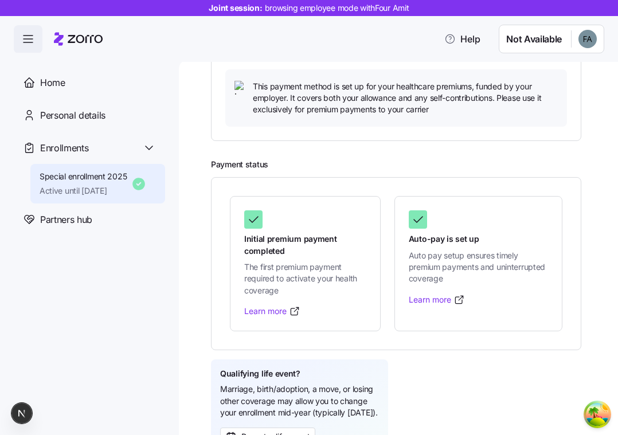
scroll to position [394, 0]
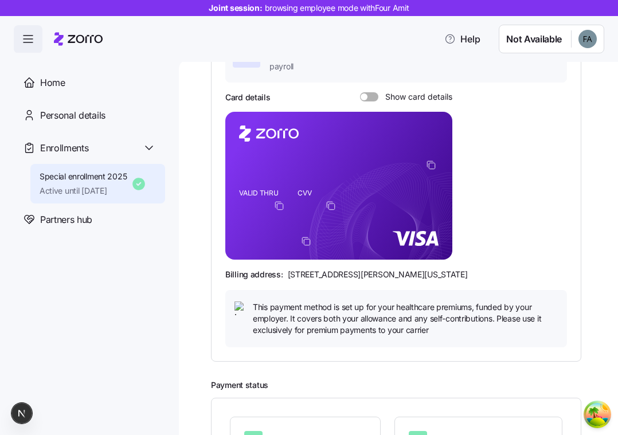
scroll to position [145, 0]
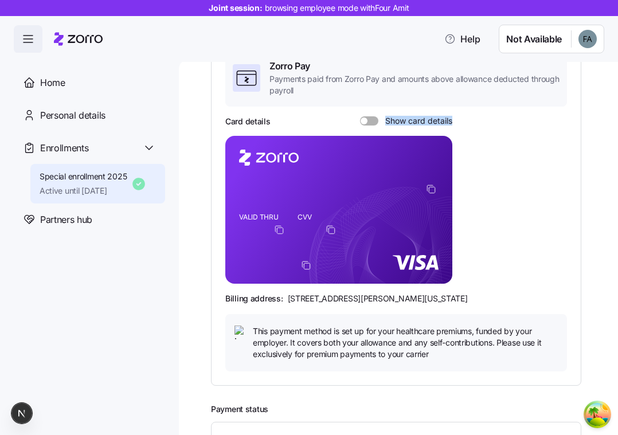
drag, startPoint x: 459, startPoint y: 120, endPoint x: 387, endPoint y: 120, distance: 72.3
click at [387, 120] on div "Card details Show card details VALID THRU CVV Billing address: [STREET_ADDRESS]…" at bounding box center [396, 244] width 342 height 256
copy span "Show card details"
click at [535, 227] on div "Card details Show card details VALID THRU CVV Billing address: [STREET_ADDRESS]…" at bounding box center [396, 244] width 342 height 256
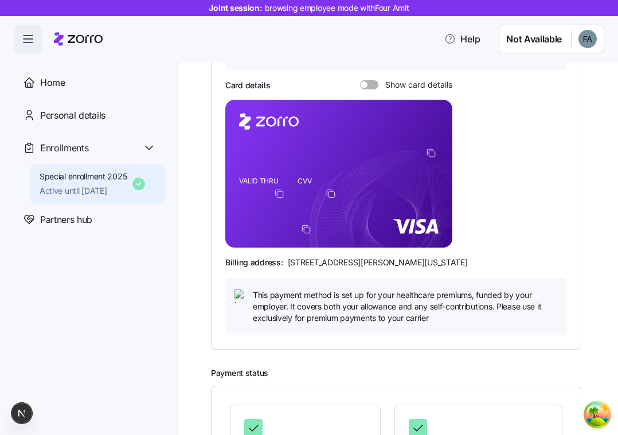
scroll to position [182, 0]
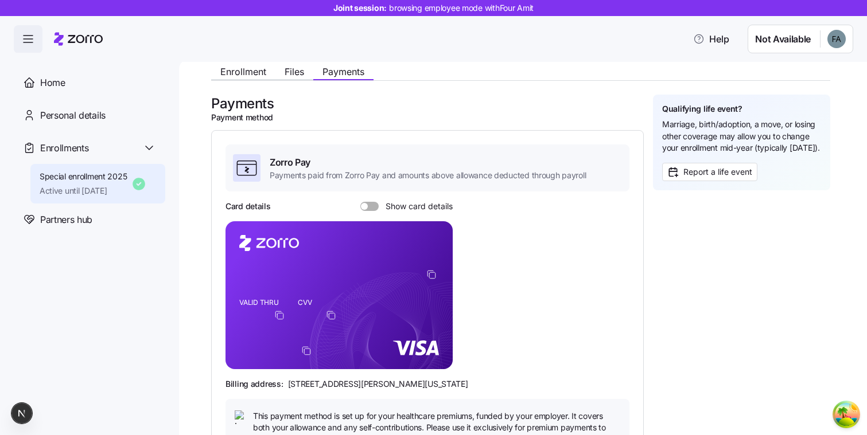
scroll to position [59, 0]
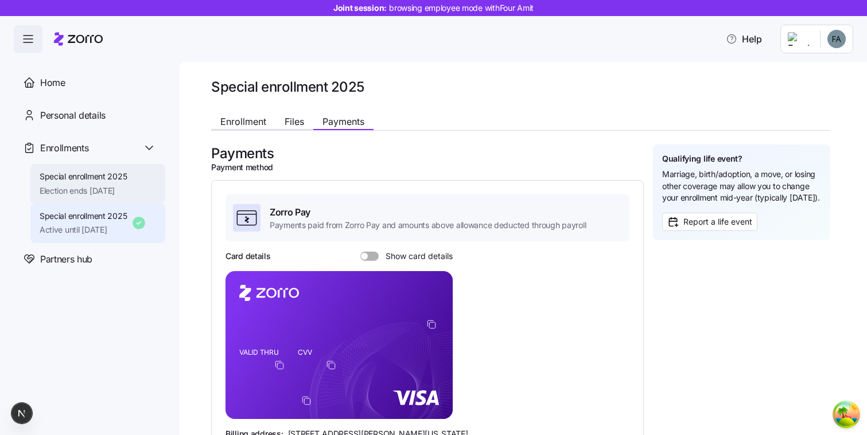
click at [138, 177] on div "Special enrollment 2025 Election ends [DATE]" at bounding box center [97, 184] width 135 height 40
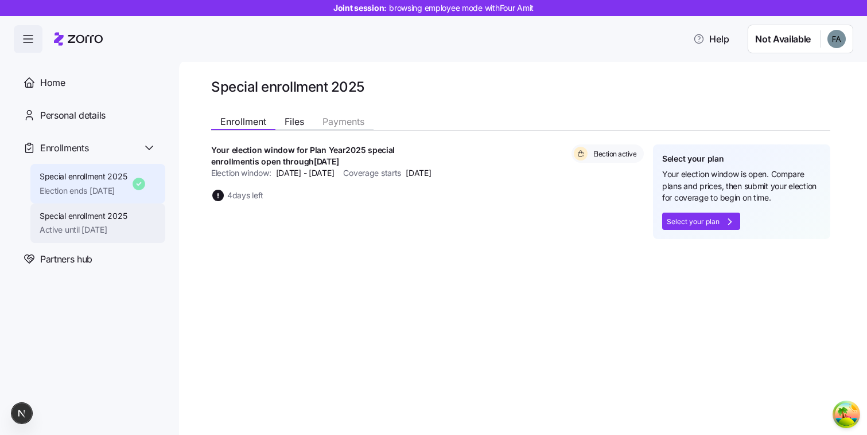
click at [136, 223] on div "Special enrollment 2025 Active until [DATE]" at bounding box center [97, 224] width 135 height 40
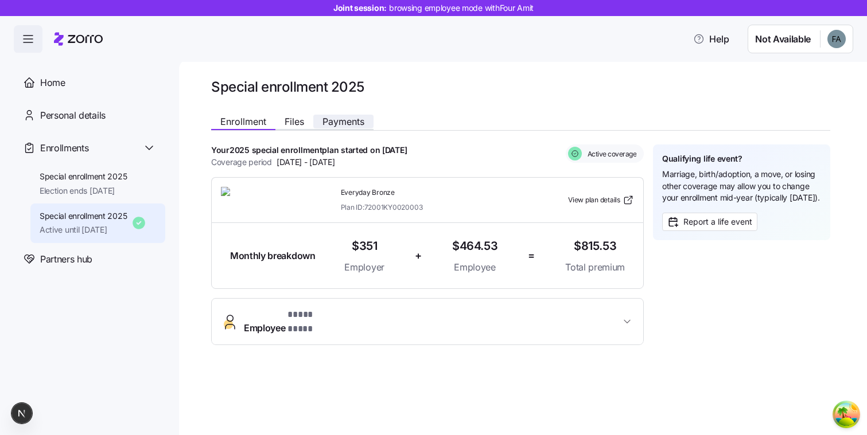
click at [338, 122] on span "Payments" at bounding box center [343, 121] width 42 height 9
